Goal: Information Seeking & Learning: Stay updated

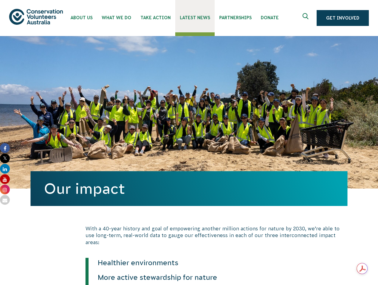
click at [193, 18] on span "Latest News" at bounding box center [195, 17] width 30 height 5
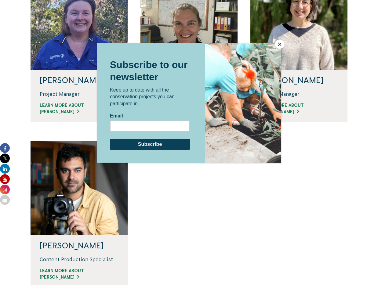
scroll to position [490, 0]
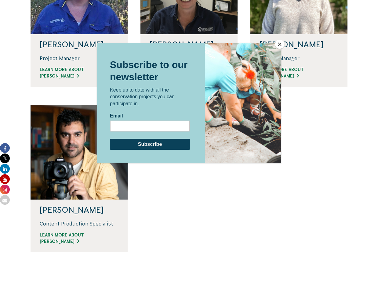
click at [278, 46] on button "Close" at bounding box center [279, 44] width 9 height 9
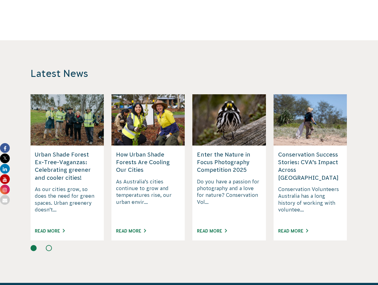
scroll to position [753, 0]
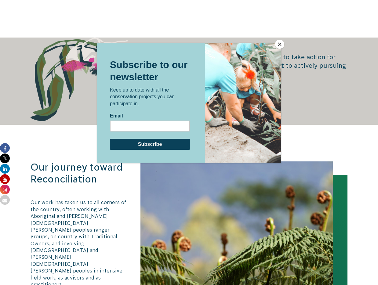
scroll to position [946, 0]
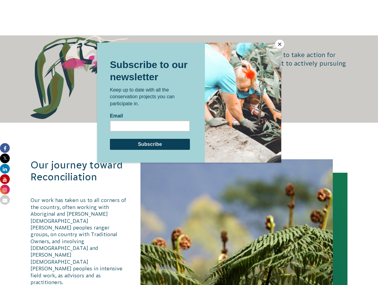
click at [280, 45] on button "Close" at bounding box center [279, 44] width 9 height 9
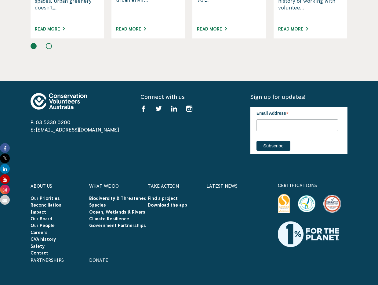
scroll to position [1855, 0]
